Goal: Task Accomplishment & Management: Manage account settings

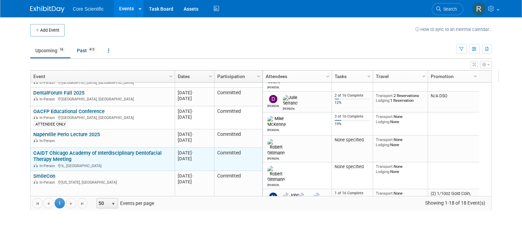
scroll to position [165, 0]
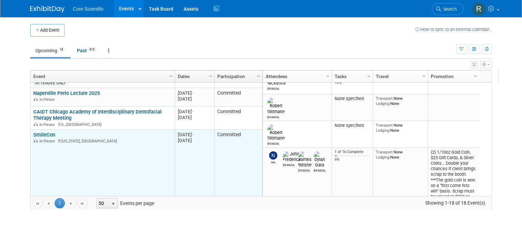
click at [43, 135] on link "SmileCon" at bounding box center [44, 135] width 22 height 6
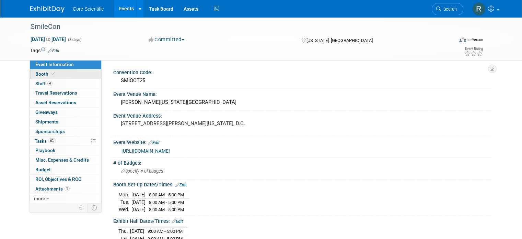
click at [38, 74] on span "Booth" at bounding box center [45, 73] width 21 height 5
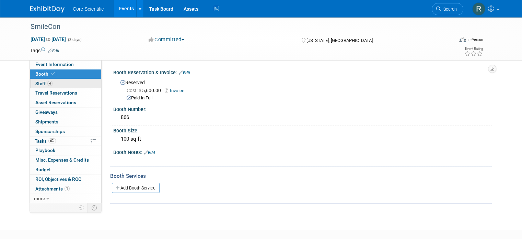
click at [51, 84] on link "4 Staff 4" at bounding box center [65, 83] width 71 height 9
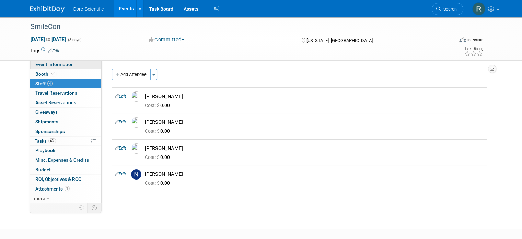
click at [52, 66] on span "Event Information" at bounding box center [54, 63] width 38 height 5
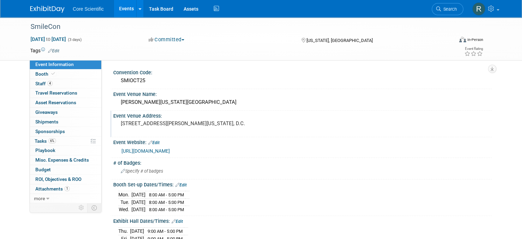
drag, startPoint x: 256, startPoint y: 123, endPoint x: 132, endPoint y: 111, distance: 123.8
click at [132, 111] on div "Event Venue Address: 801 Allen Y. Lew Place NW, Washington, DC 20001, D.C." at bounding box center [301, 124] width 382 height 26
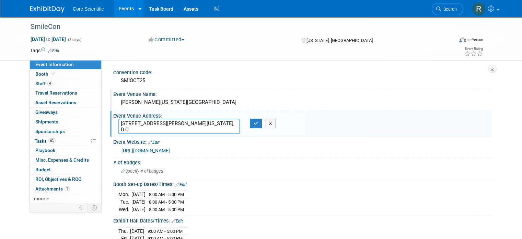
drag, startPoint x: 212, startPoint y: 103, endPoint x: 113, endPoint y: 101, distance: 98.9
click at [118, 101] on div "Walter E. Washington Convention Center" at bounding box center [302, 102] width 369 height 11
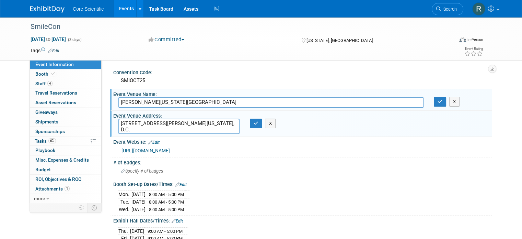
click at [131, 101] on input "Walter E. Washington Convention Center" at bounding box center [270, 102] width 305 height 11
click at [442, 100] on icon "button" at bounding box center [440, 101] width 5 height 4
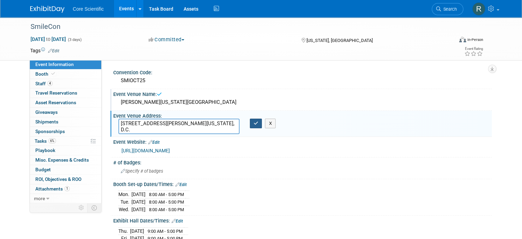
click at [256, 124] on icon "button" at bounding box center [256, 123] width 5 height 4
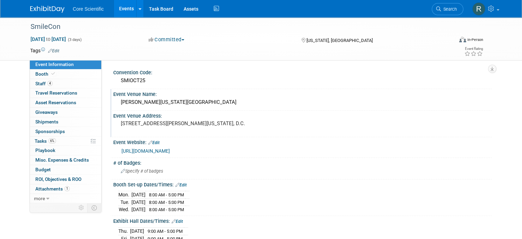
click at [126, 122] on pre "[STREET_ADDRESS][PERSON_NAME][US_STATE], D.C." at bounding box center [192, 123] width 143 height 6
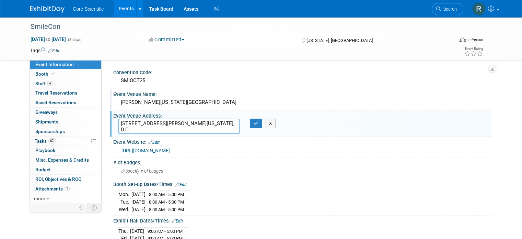
click at [126, 122] on textarea "[STREET_ADDRESS][PERSON_NAME][US_STATE], D.C." at bounding box center [178, 125] width 121 height 15
click at [254, 124] on icon "button" at bounding box center [256, 123] width 5 height 4
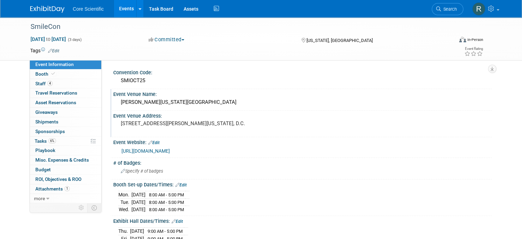
click at [37, 7] on img at bounding box center [47, 9] width 34 height 7
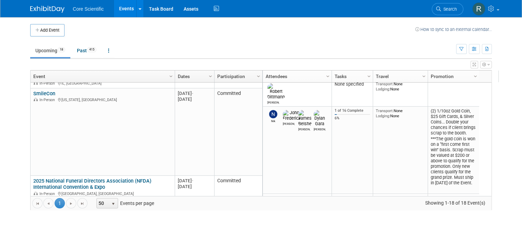
scroll to position [247, 0]
